Goal: Task Accomplishment & Management: Manage account settings

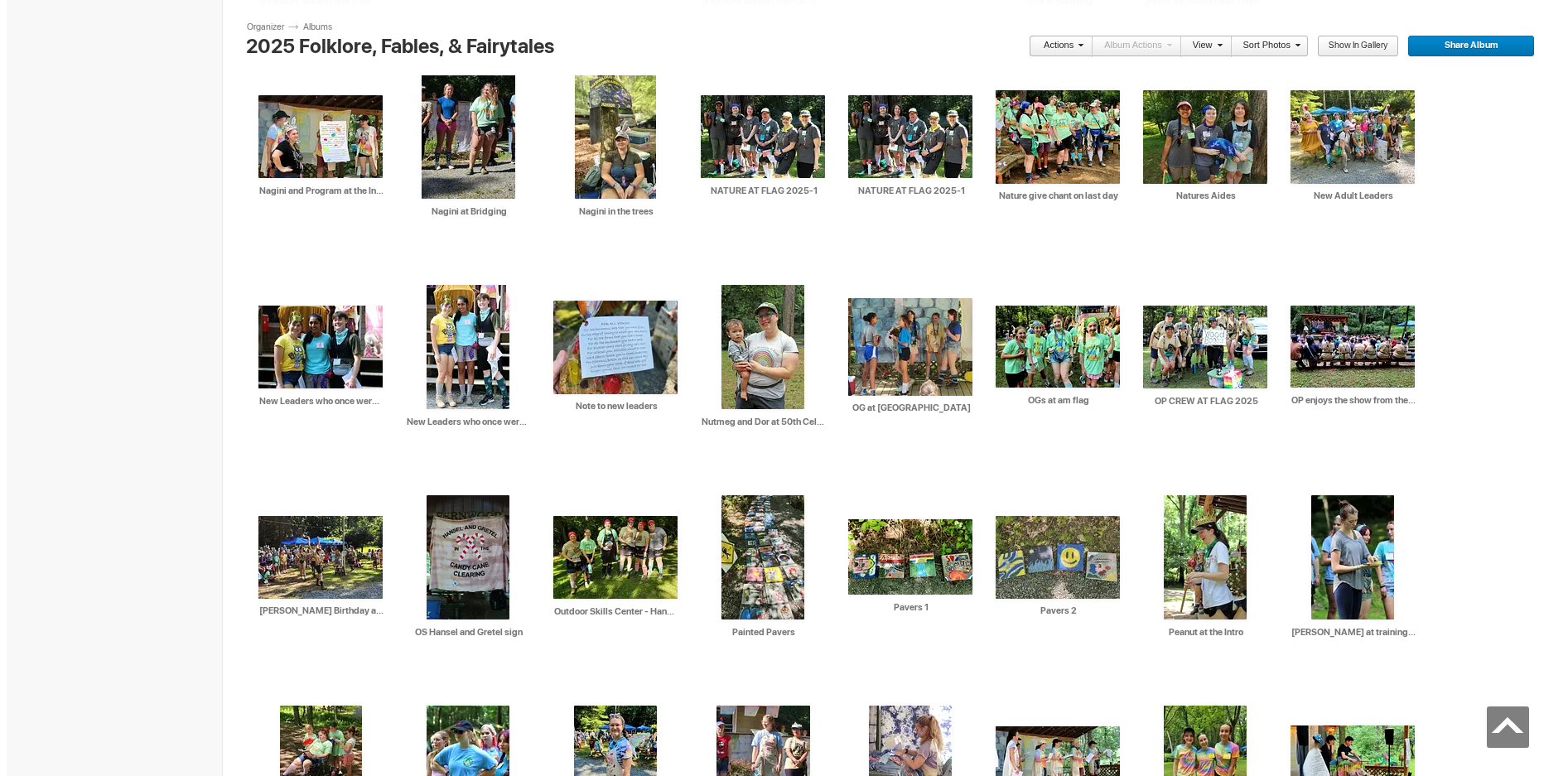
scroll to position [4995, 0]
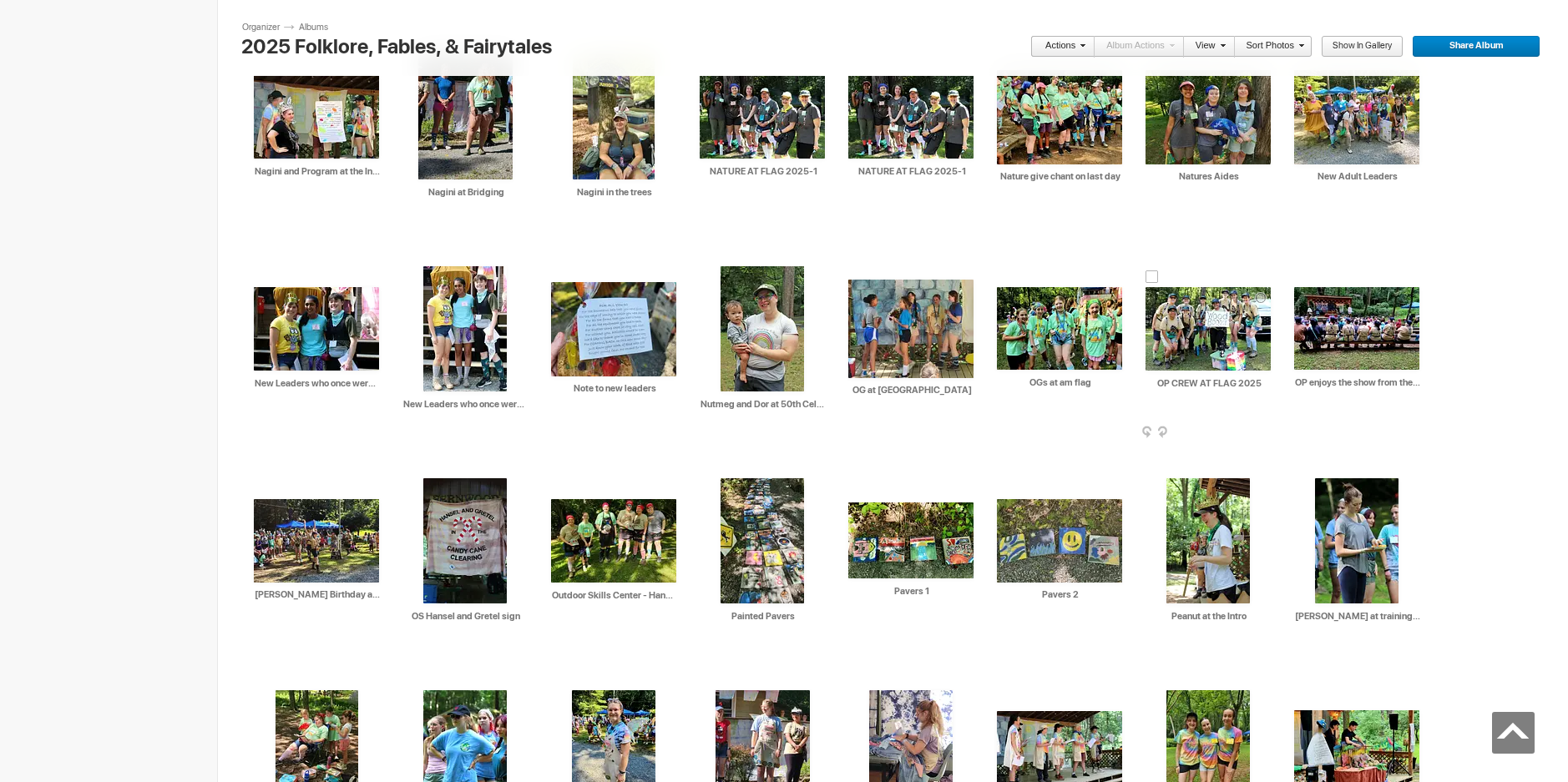
click at [1187, 314] on img at bounding box center [1207, 329] width 125 height 84
click at [0, 0] on button at bounding box center [0, 0] width 0 height 0
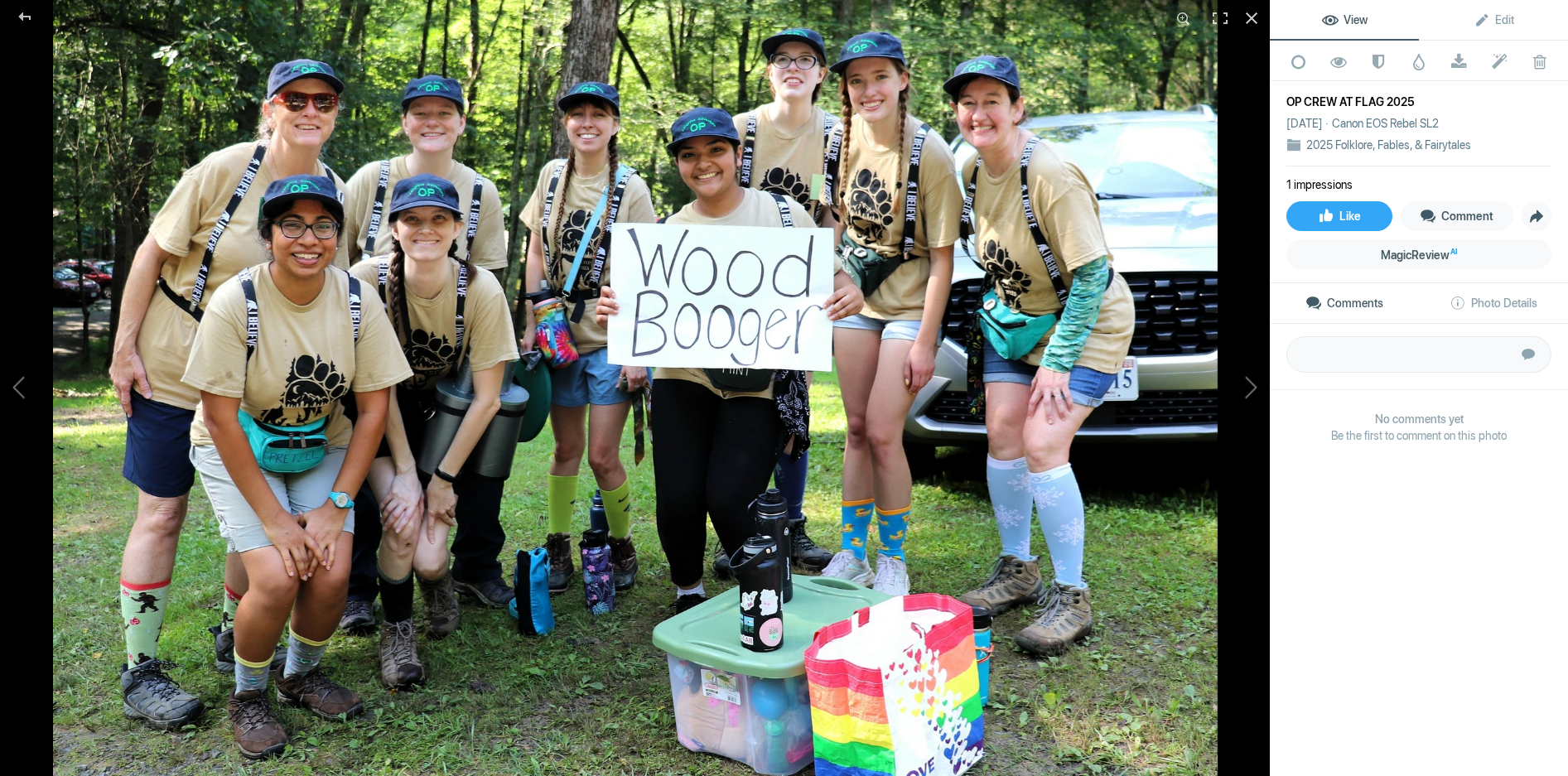
click at [784, 128] on img at bounding box center [636, 388] width 1165 height 776
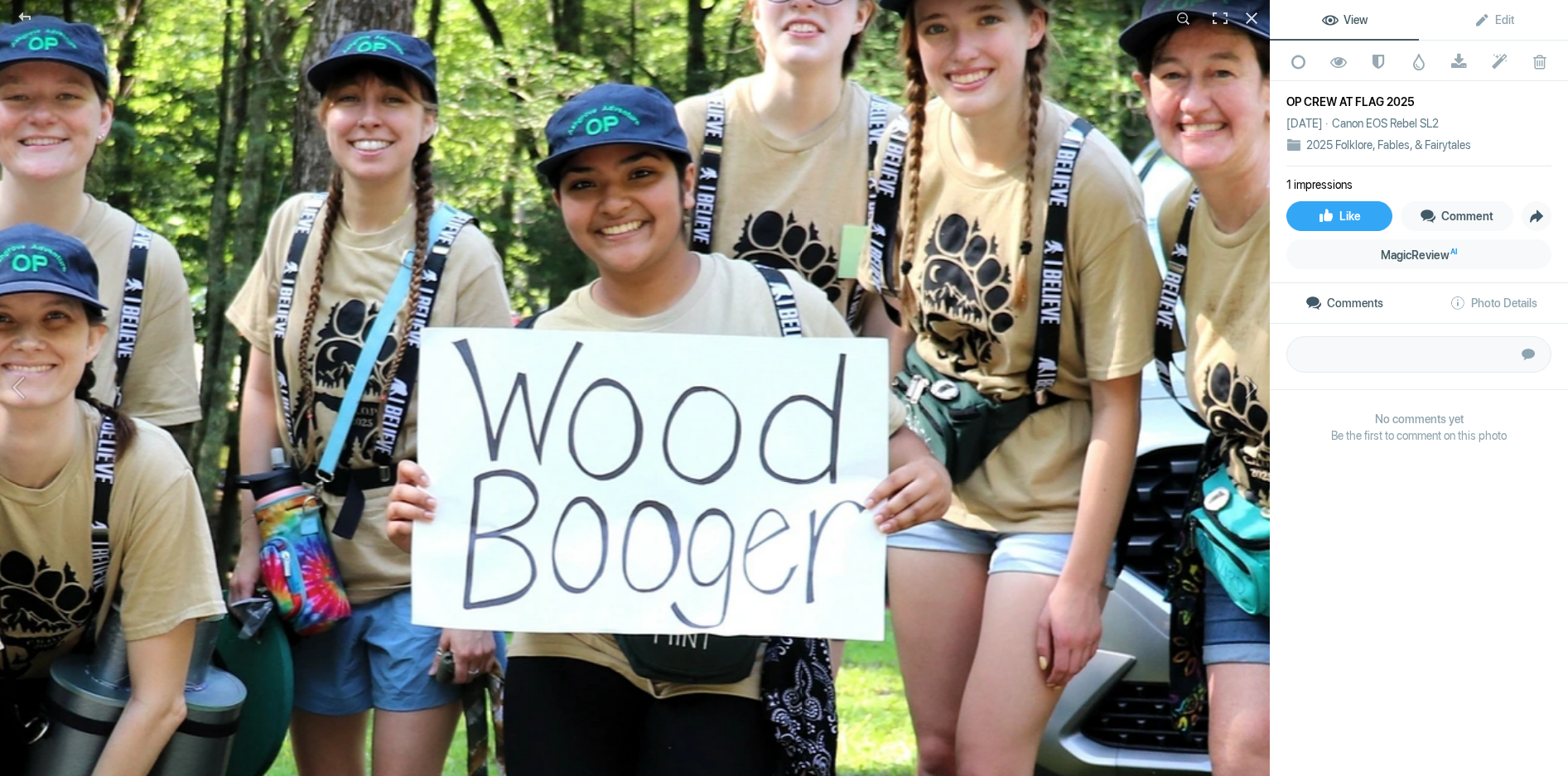
click at [817, 143] on img at bounding box center [470, 675] width 2454 height 1635
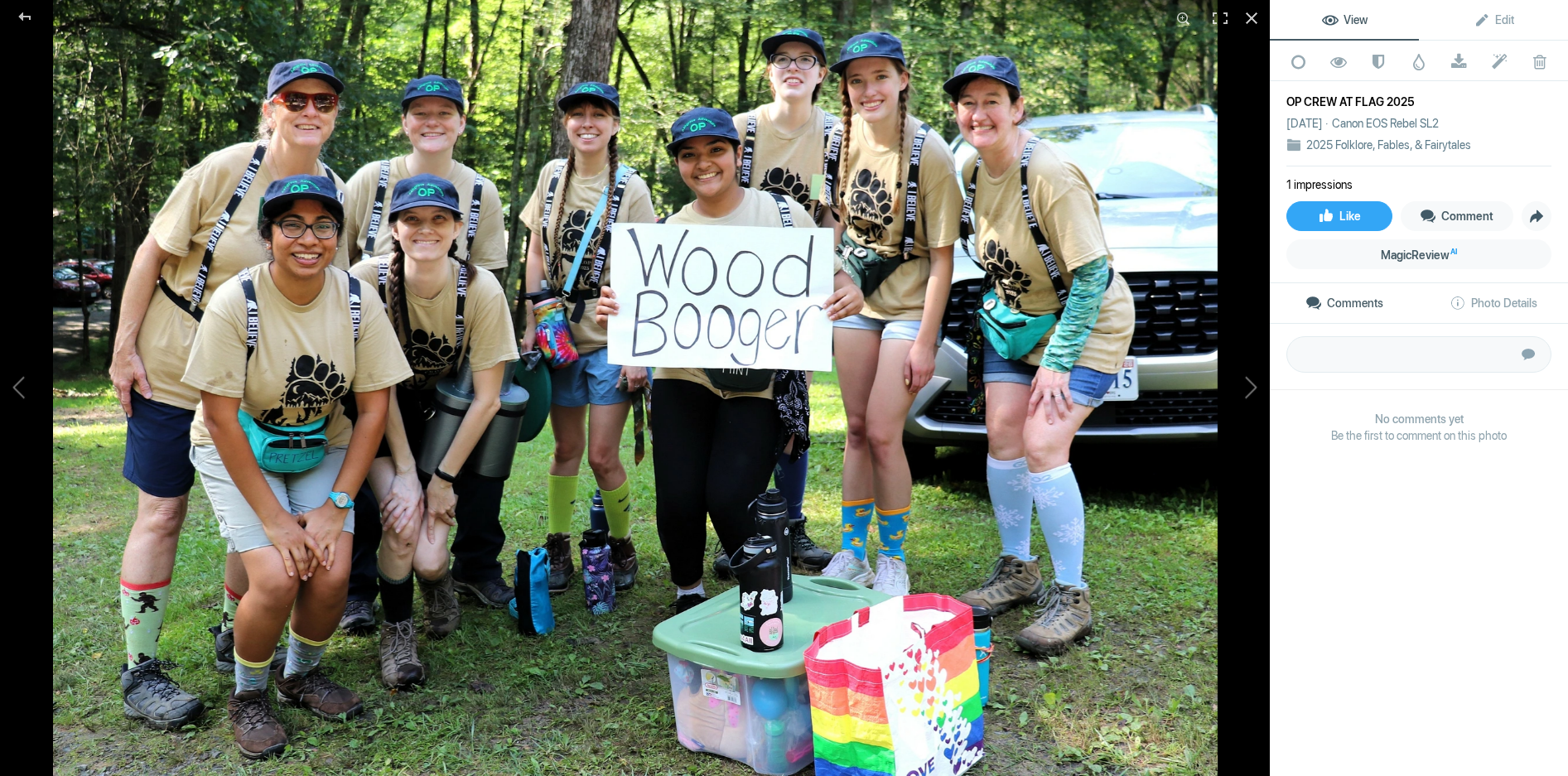
click at [817, 143] on img at bounding box center [636, 388] width 1165 height 776
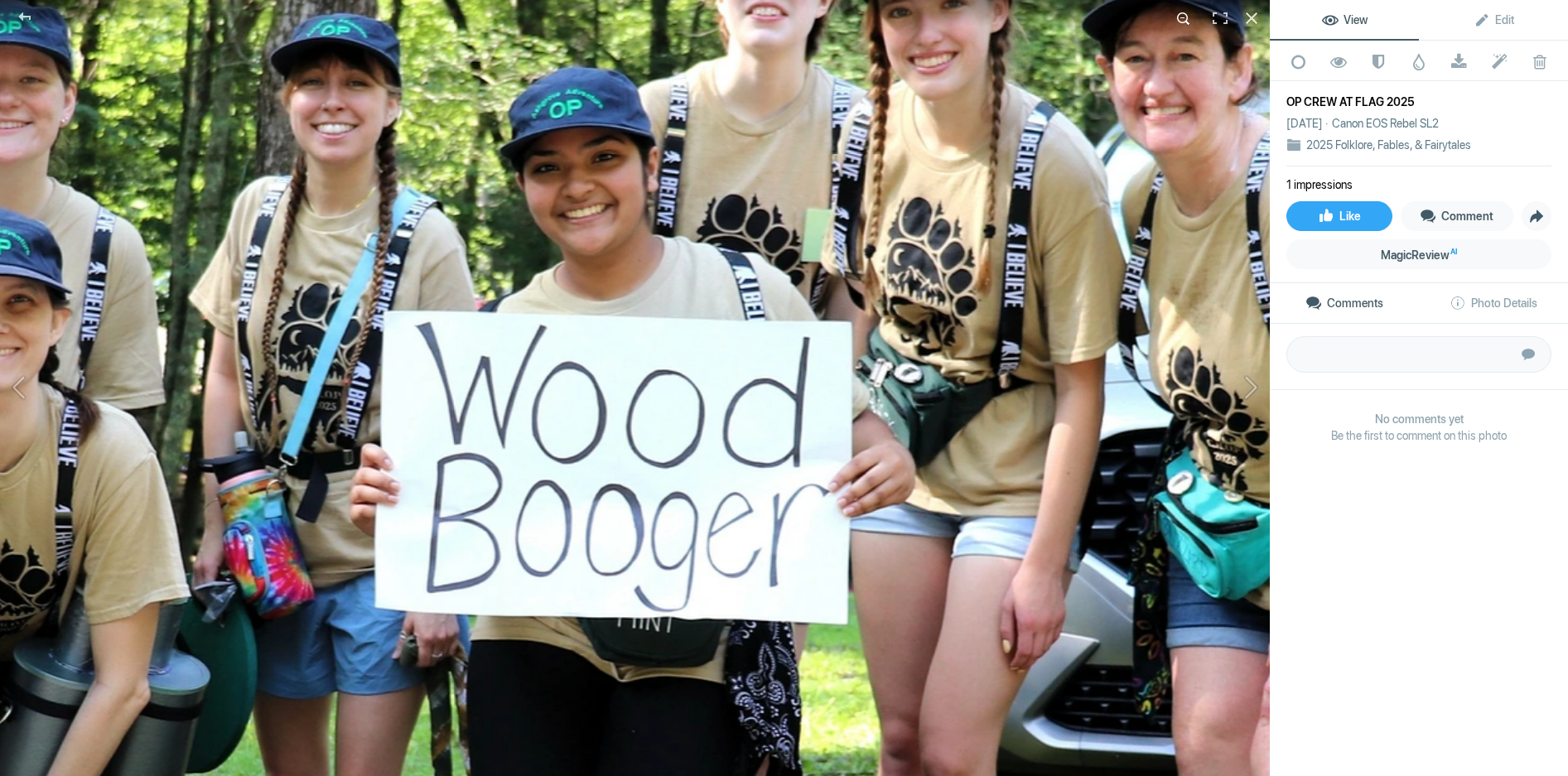
click at [1180, 14] on div at bounding box center [1184, 18] width 37 height 37
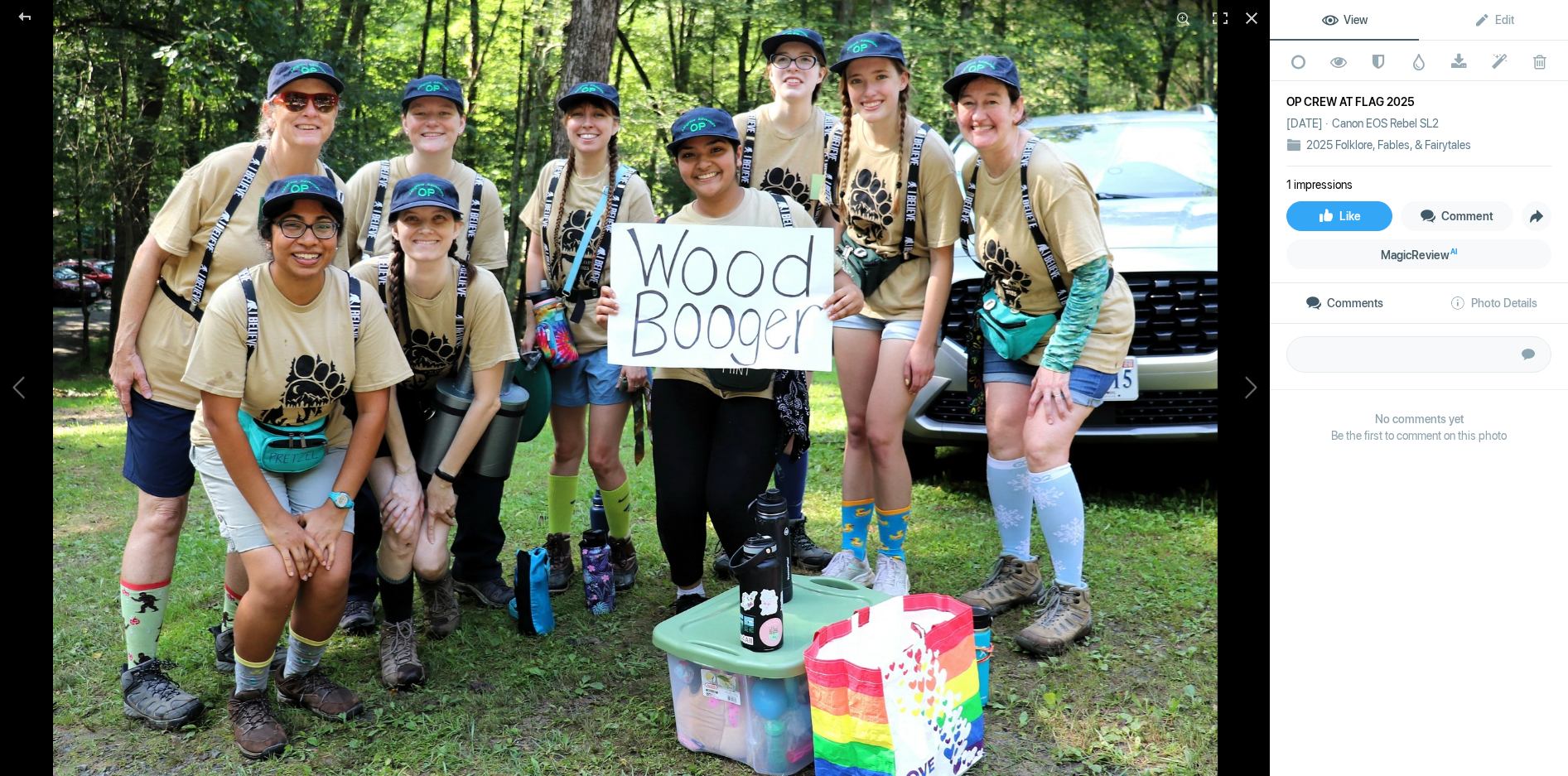
click at [821, 116] on img at bounding box center [636, 388] width 1165 height 776
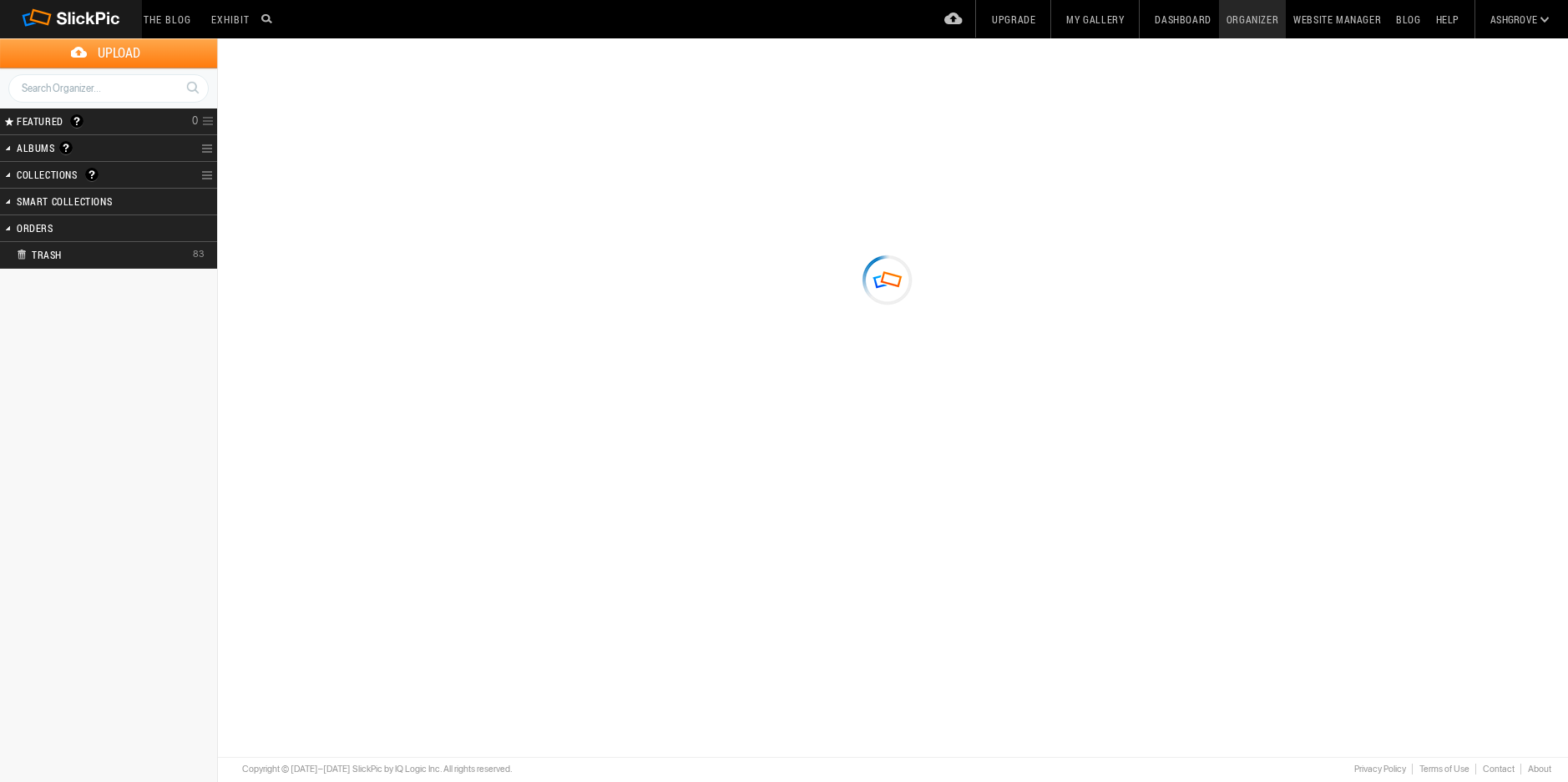
type input "2025 Folklore, Fables, & Fairytales"
